Goal: Find specific page/section: Find specific page/section

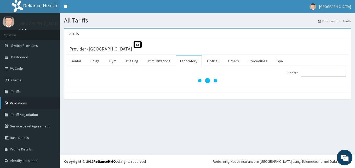
click at [24, 101] on link "Validations" at bounding box center [30, 103] width 60 height 12
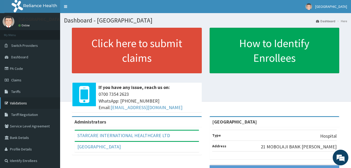
click at [25, 102] on link "Validations" at bounding box center [30, 103] width 60 height 12
click at [25, 112] on span "Tariff Negotiation" at bounding box center [24, 114] width 27 height 5
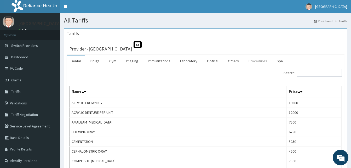
click at [259, 62] on link "Procedures" at bounding box center [258, 60] width 27 height 11
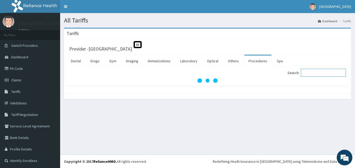
click at [306, 74] on input "Search:" at bounding box center [323, 73] width 45 height 8
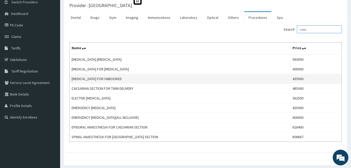
scroll to position [52, 0]
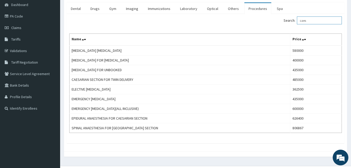
type input "caes"
click at [19, 51] on link "Validations" at bounding box center [30, 51] width 60 height 12
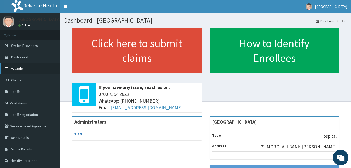
click at [18, 68] on link "PA Code" at bounding box center [30, 69] width 60 height 12
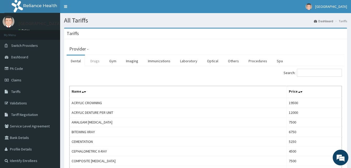
click at [96, 59] on link "Drugs" at bounding box center [95, 60] width 18 height 11
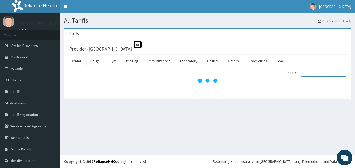
click at [319, 70] on input "Search:" at bounding box center [323, 73] width 45 height 8
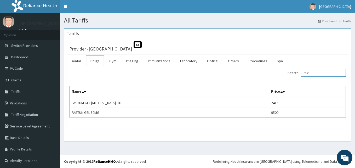
type input "fastu"
